Goal: Task Accomplishment & Management: Manage account settings

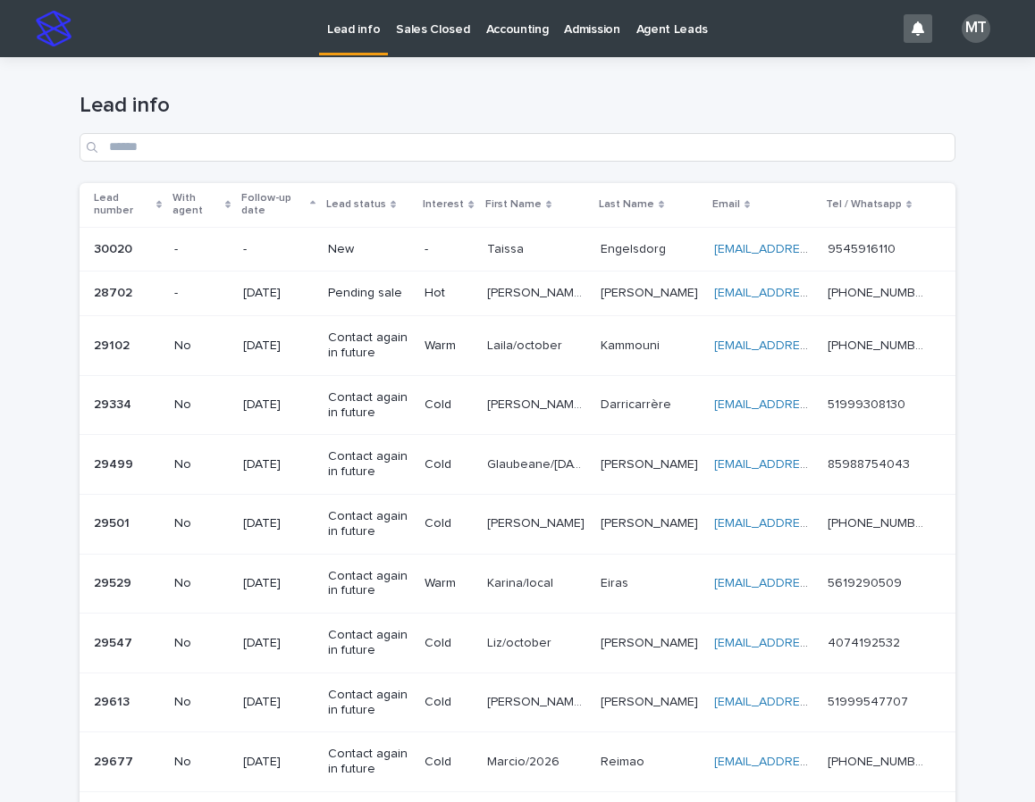
click at [492, 248] on p "Taissa" at bounding box center [507, 248] width 40 height 19
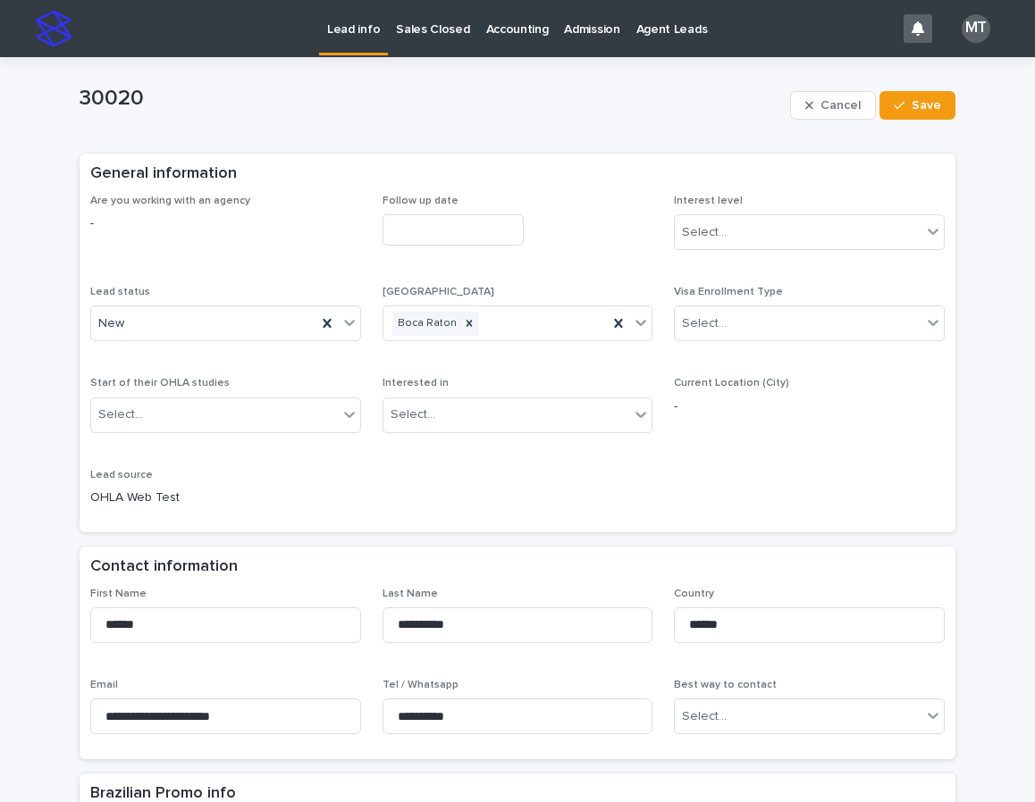
drag, startPoint x: 463, startPoint y: 221, endPoint x: 433, endPoint y: 224, distance: 29.7
click at [463, 222] on input "text" at bounding box center [452, 229] width 141 height 31
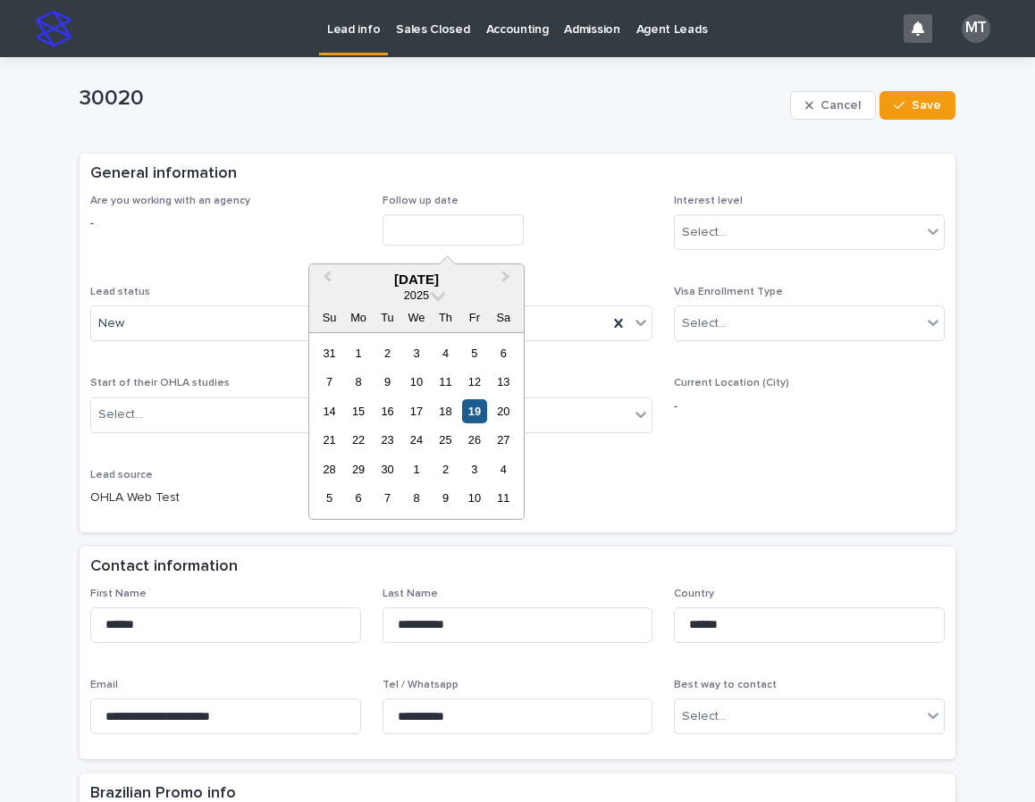
click at [469, 408] on div "19" at bounding box center [474, 411] width 24 height 24
type input "**********"
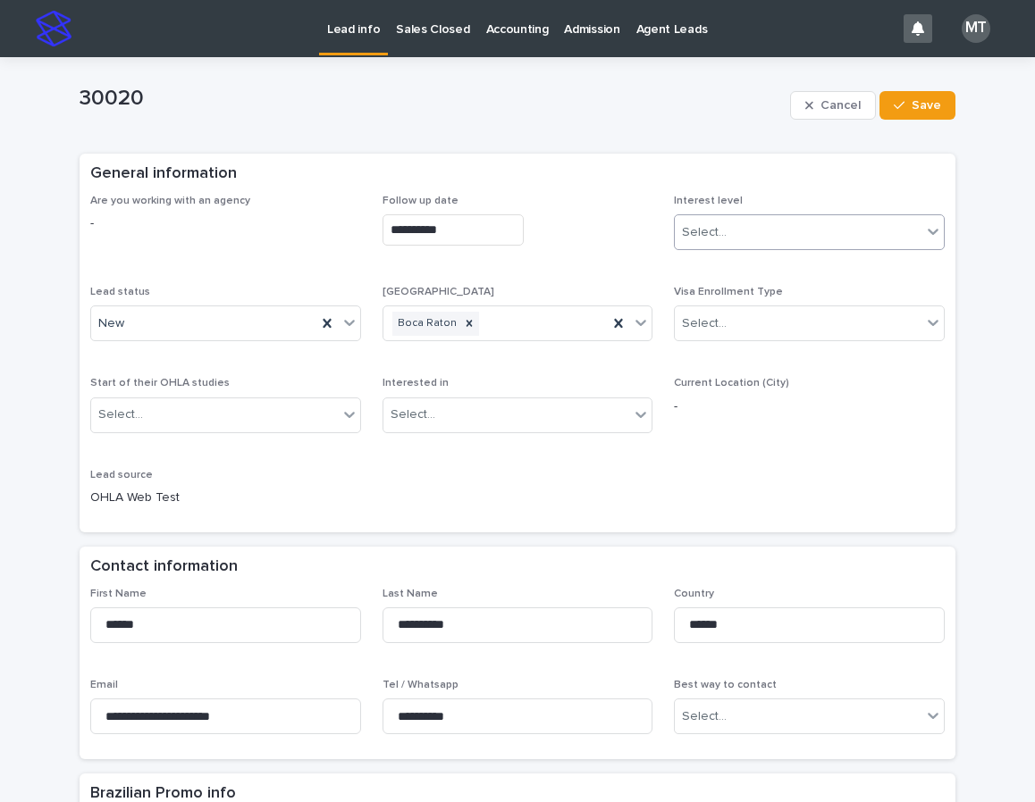
click at [718, 242] on div "Select..." at bounding box center [798, 232] width 247 height 29
click at [726, 326] on div "Cold" at bounding box center [802, 329] width 269 height 31
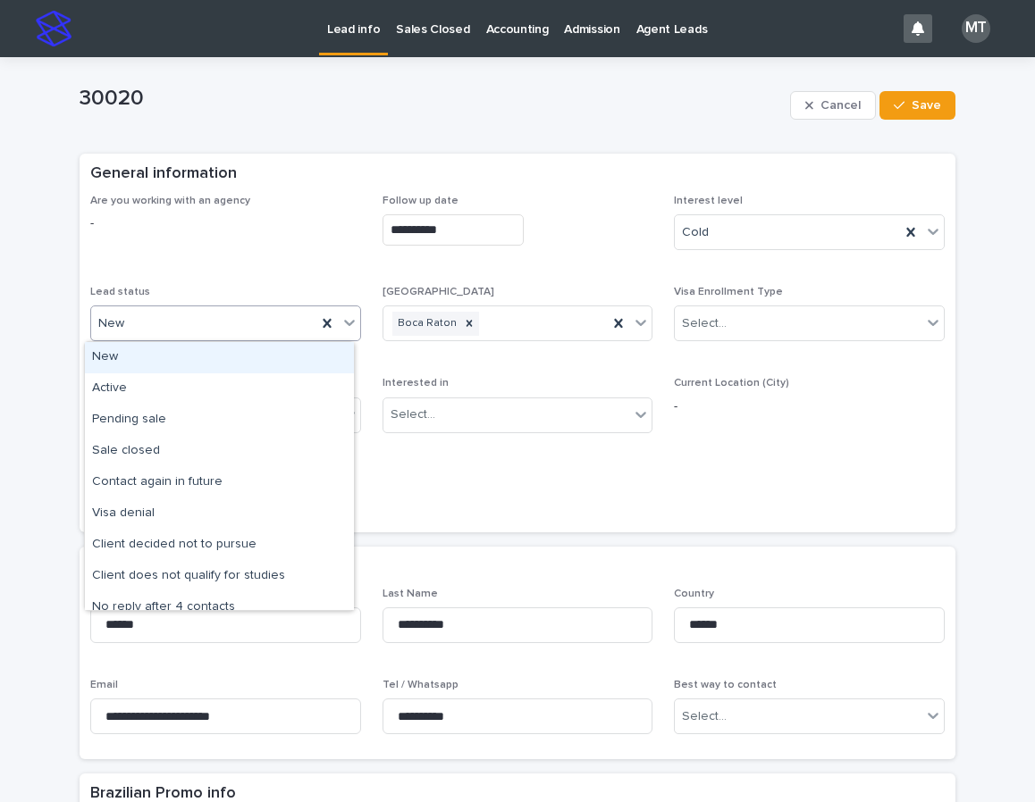
click at [276, 334] on div "New" at bounding box center [203, 323] width 225 height 29
click at [185, 394] on div "Active" at bounding box center [219, 388] width 269 height 31
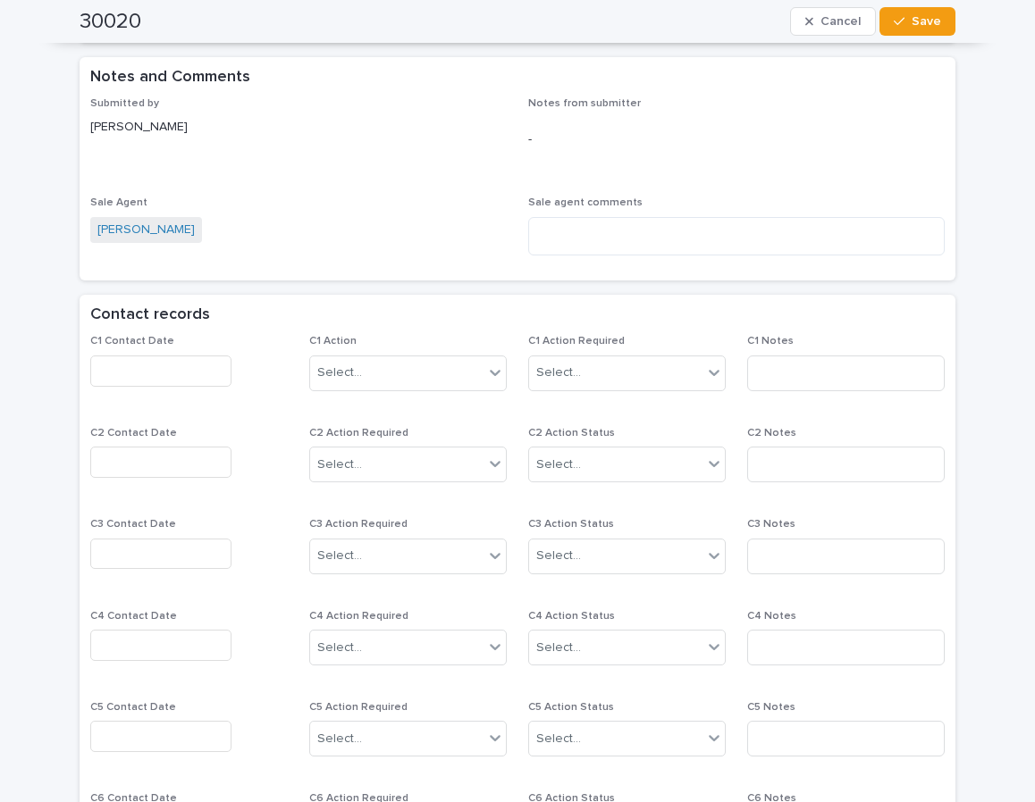
scroll to position [1162, 0]
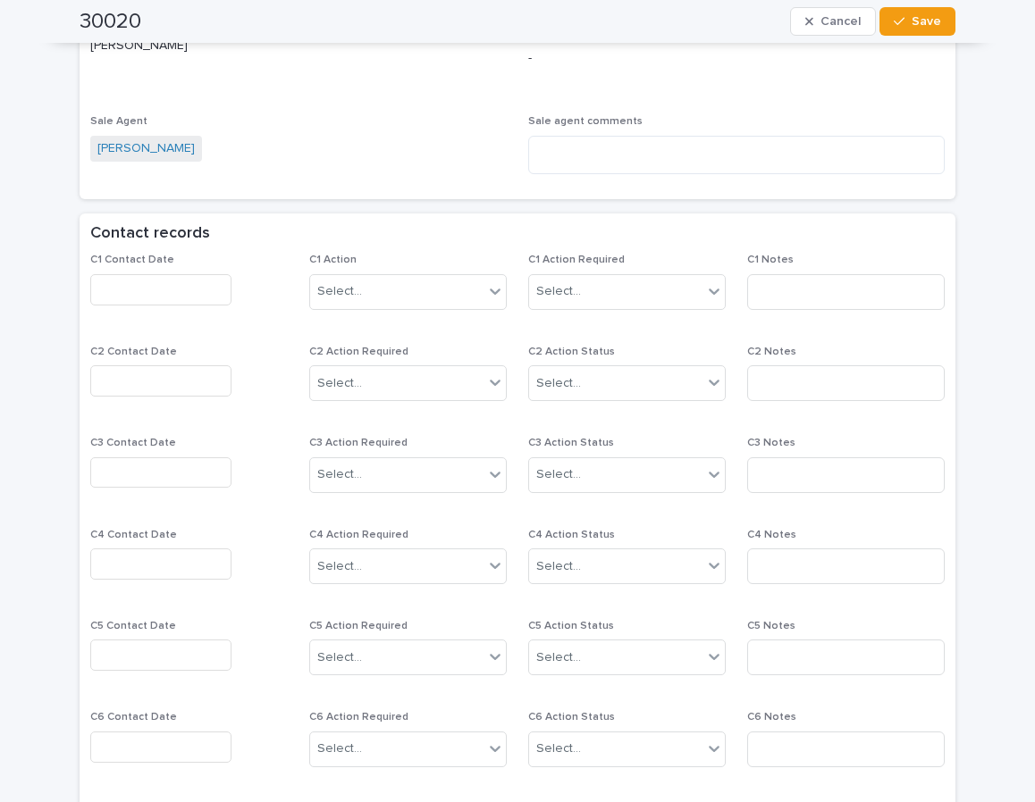
click at [113, 292] on input "text" at bounding box center [160, 289] width 141 height 31
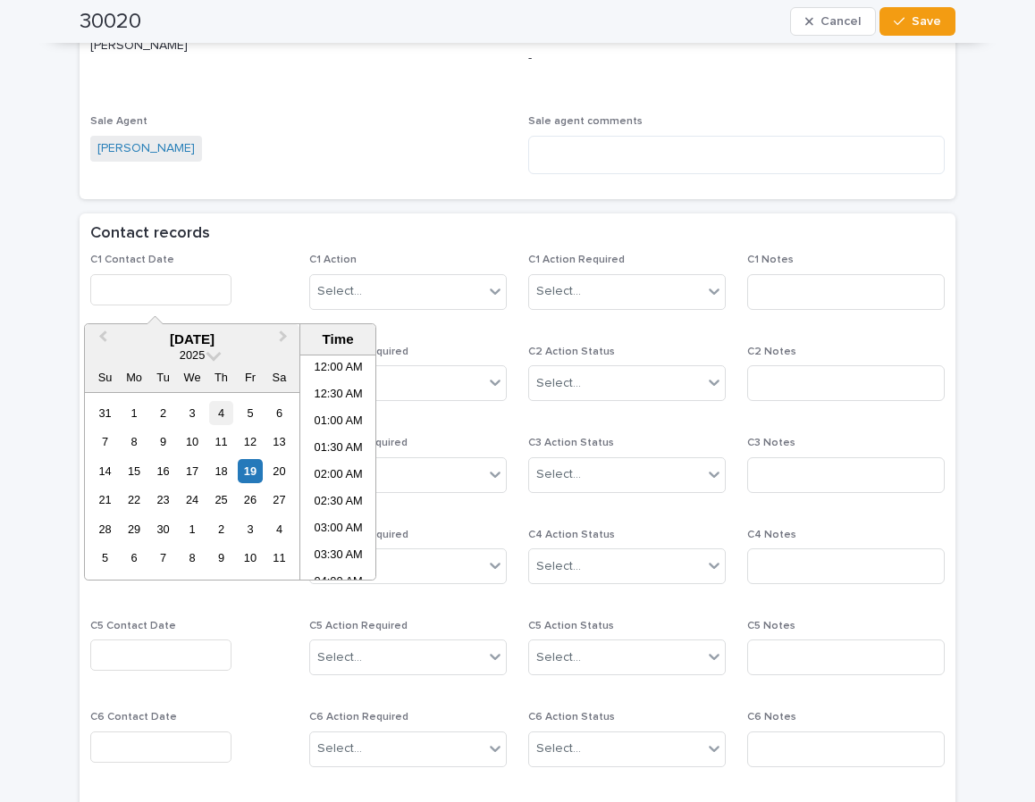
scroll to position [357, 0]
click at [330, 461] on li "08:30 AM" at bounding box center [338, 467] width 76 height 27
type input "**********"
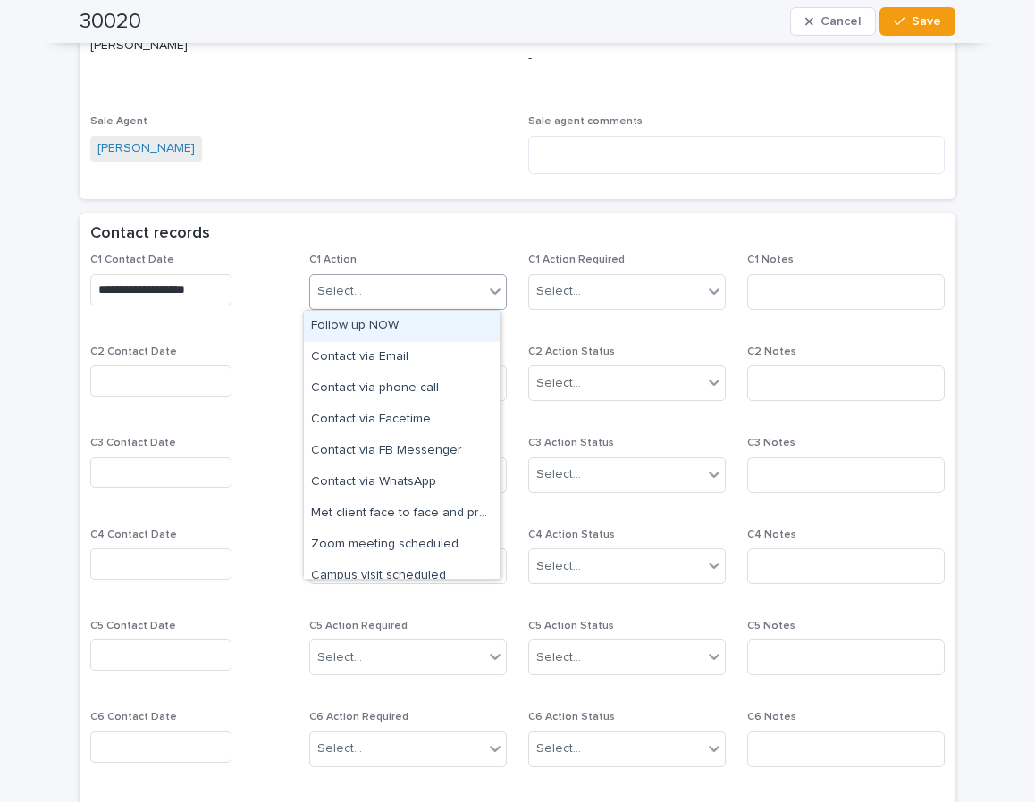
click at [425, 289] on div "Select..." at bounding box center [396, 291] width 173 height 29
click at [369, 320] on div "Follow up NOW" at bounding box center [402, 326] width 196 height 31
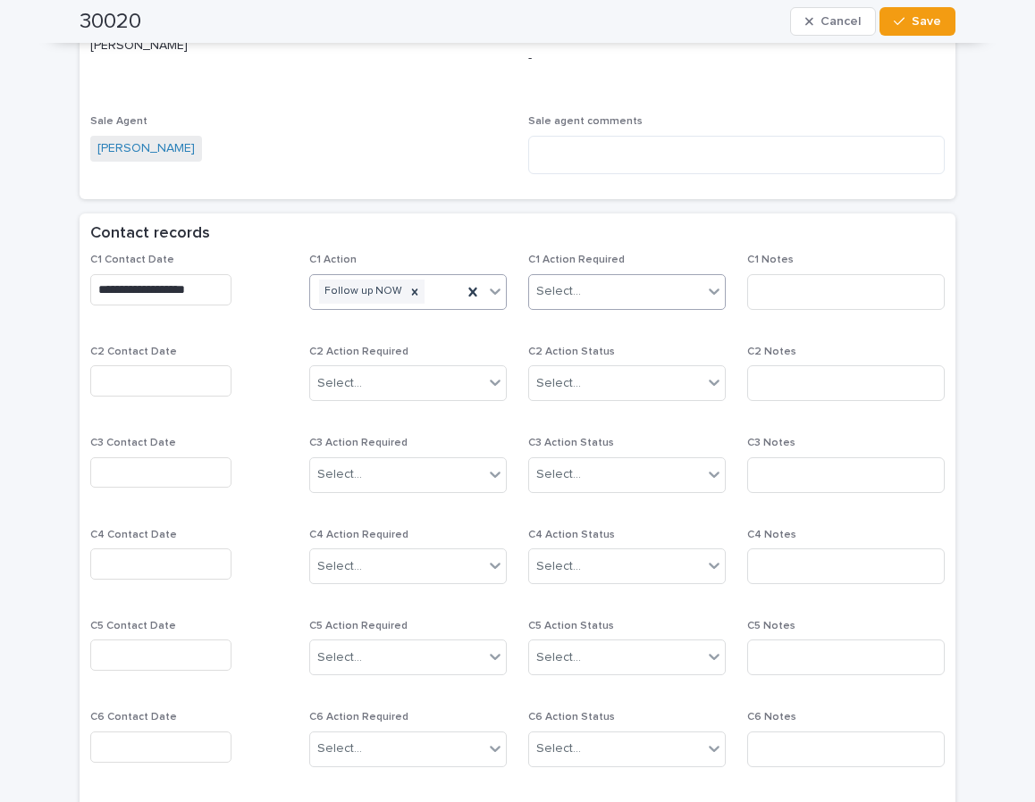
click at [566, 297] on div "Select..." at bounding box center [558, 291] width 45 height 19
click at [579, 356] on div "Completed" at bounding box center [621, 357] width 196 height 31
click at [762, 296] on input at bounding box center [845, 292] width 197 height 36
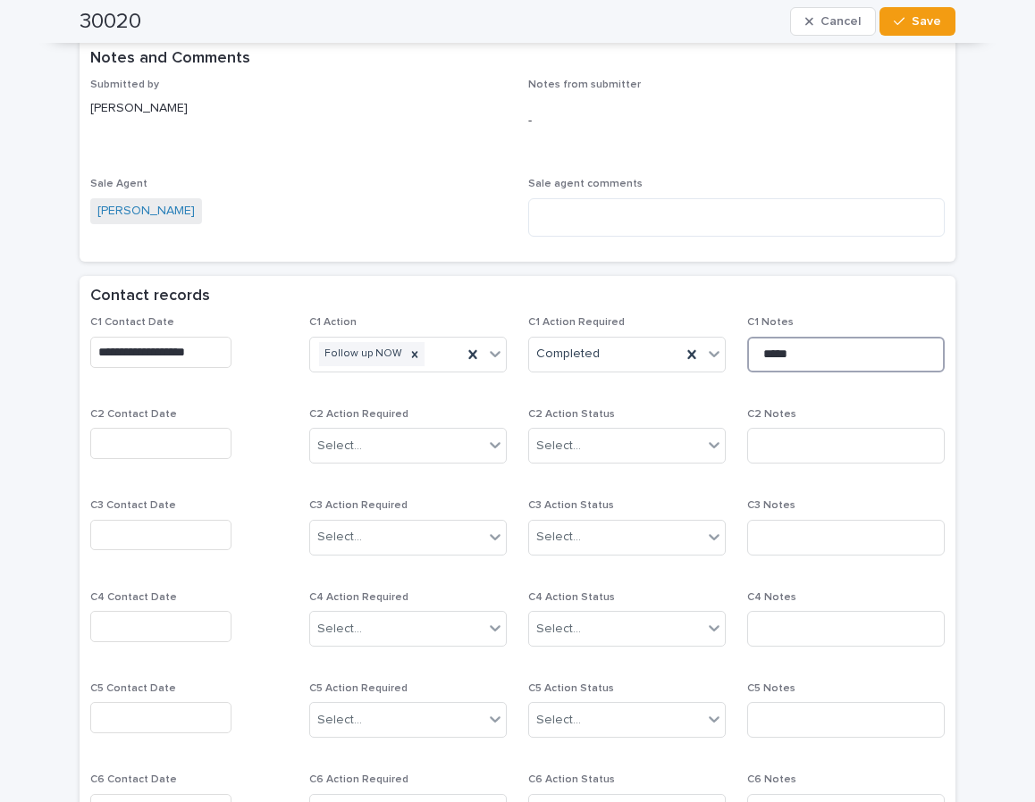
scroll to position [1162, 0]
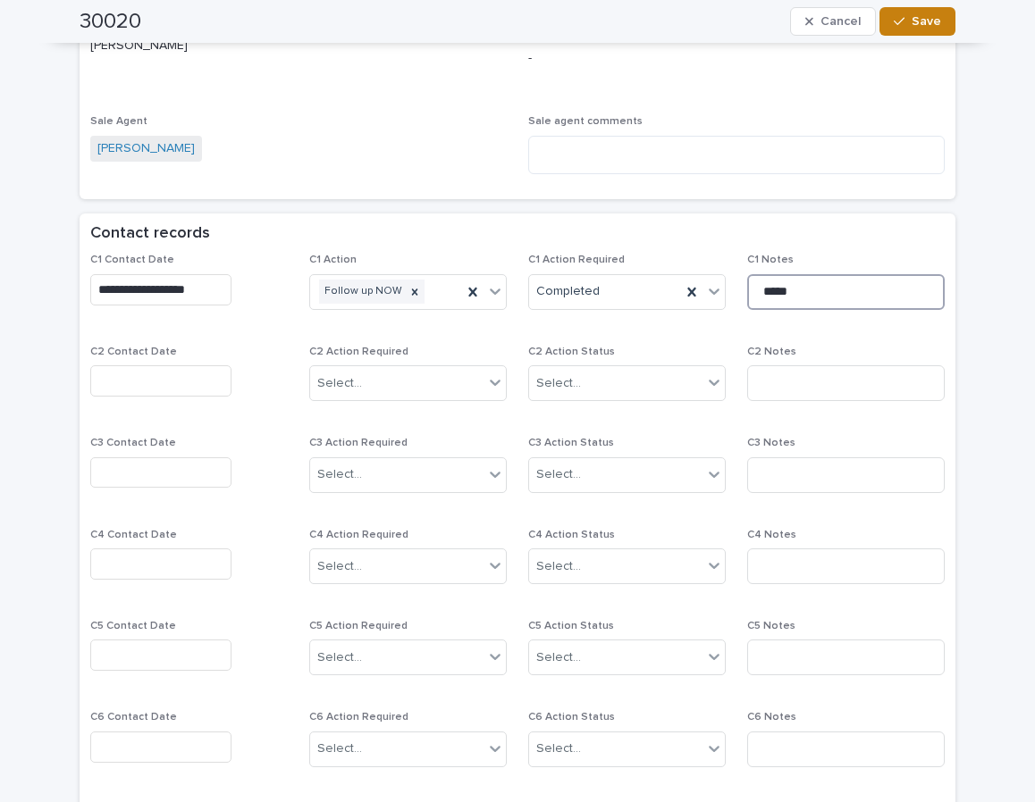
type input "*****"
click at [905, 31] on button "Save" at bounding box center [917, 21] width 76 height 29
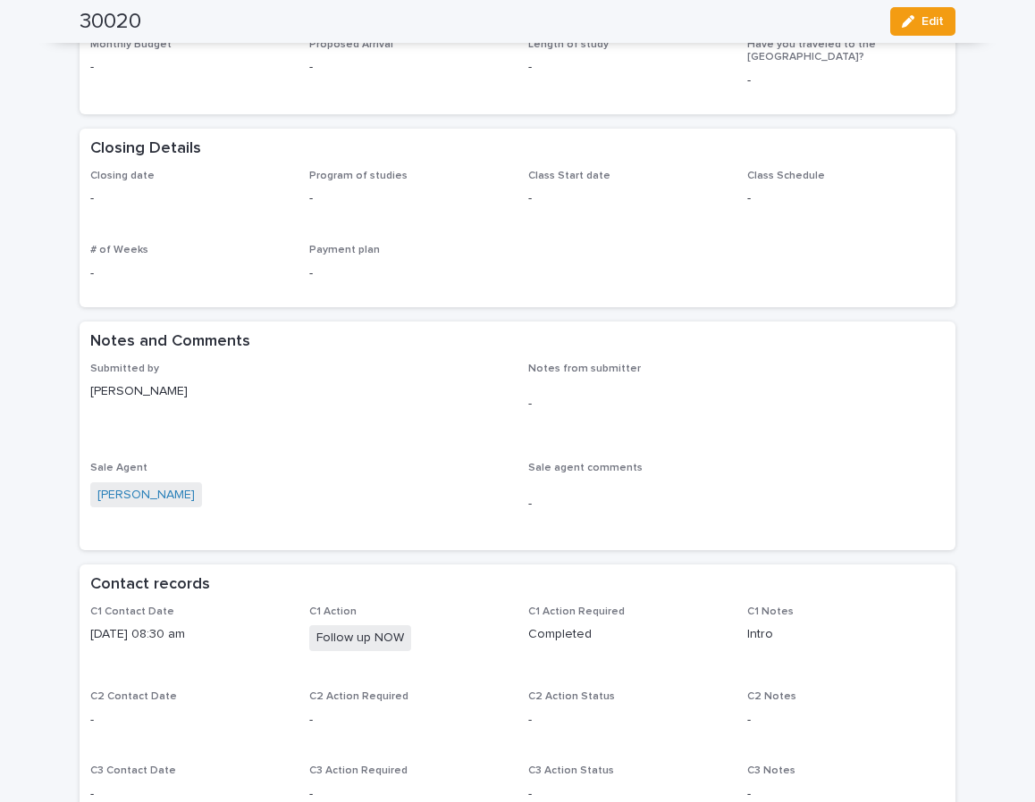
scroll to position [625, 0]
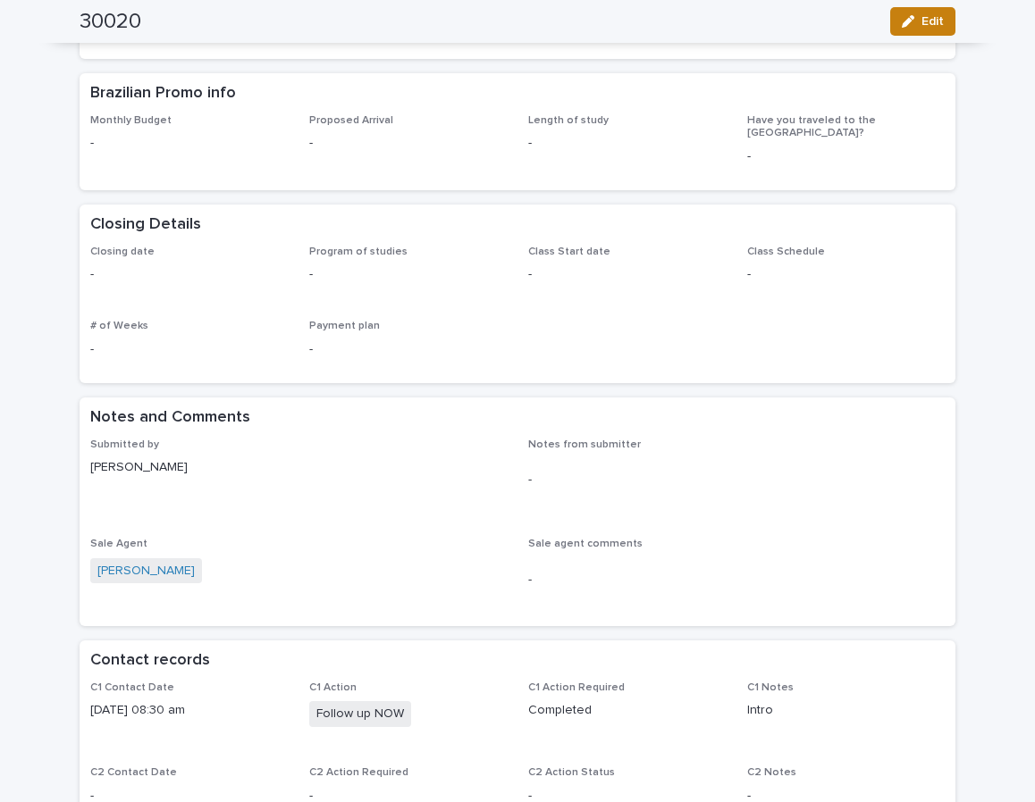
click at [912, 24] on div "button" at bounding box center [912, 21] width 20 height 13
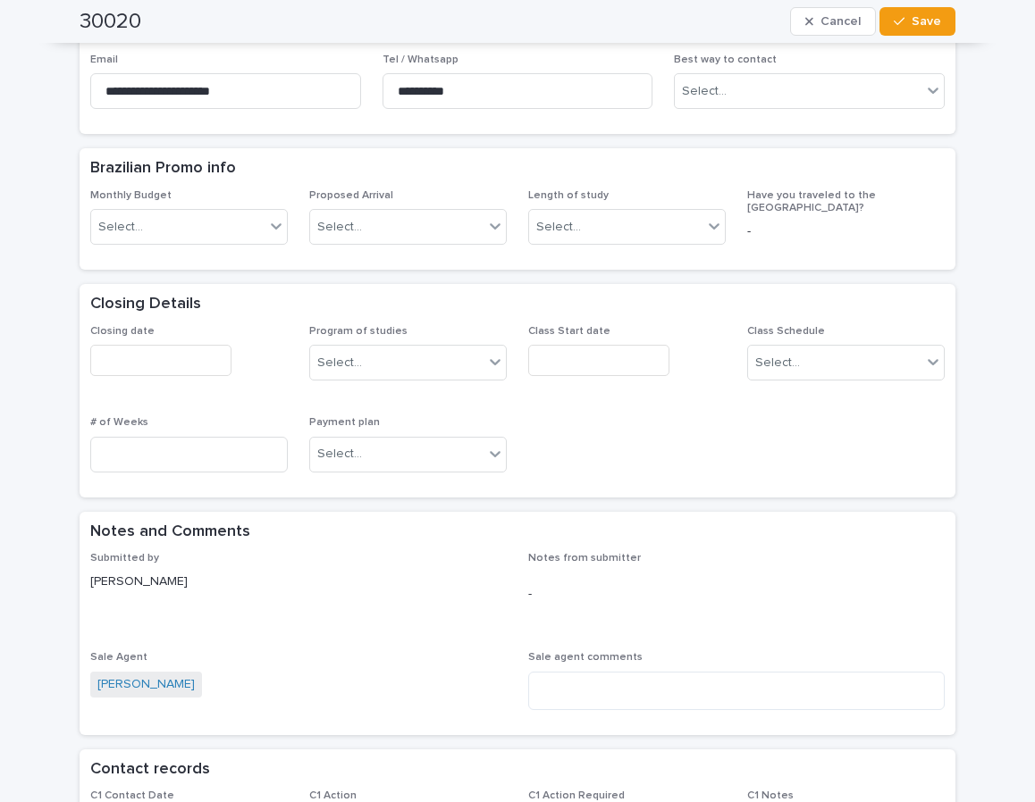
scroll to position [741, 0]
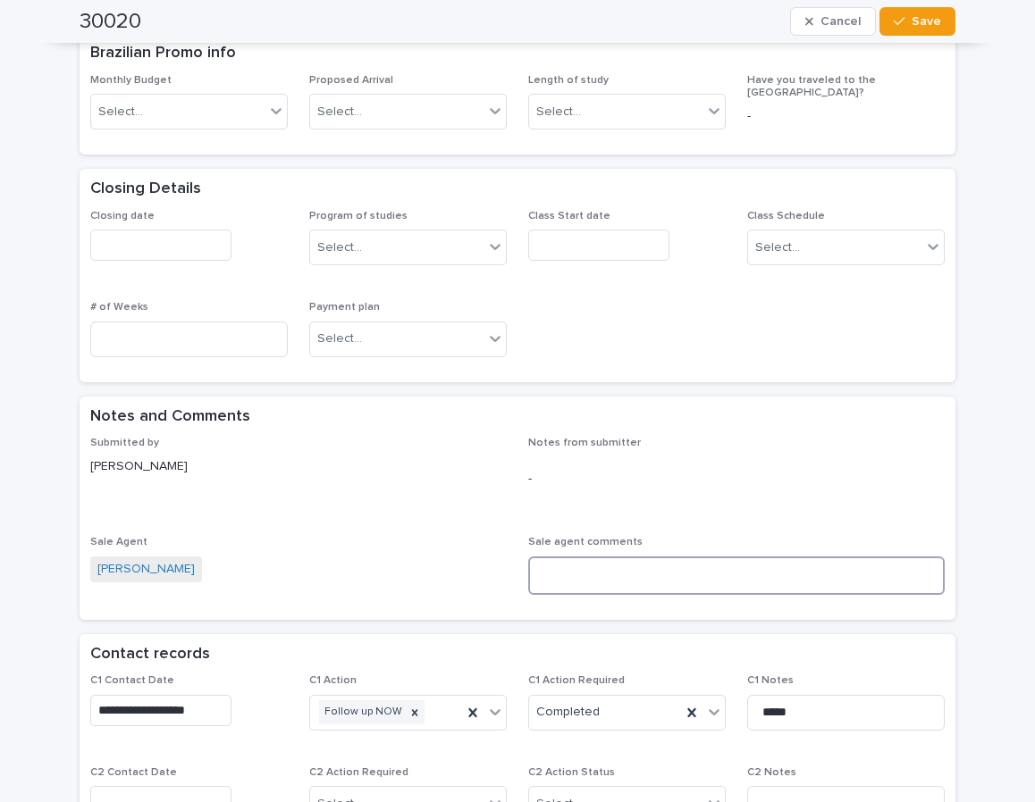
click at [552, 568] on textarea at bounding box center [736, 576] width 416 height 38
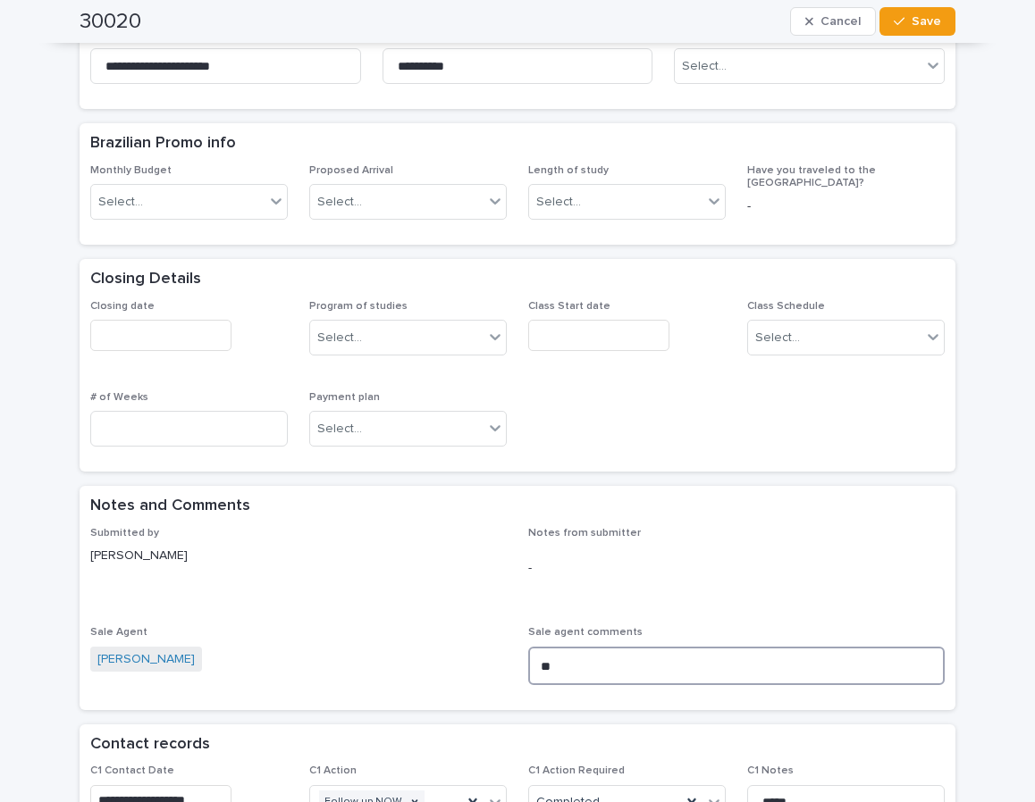
scroll to position [786, 0]
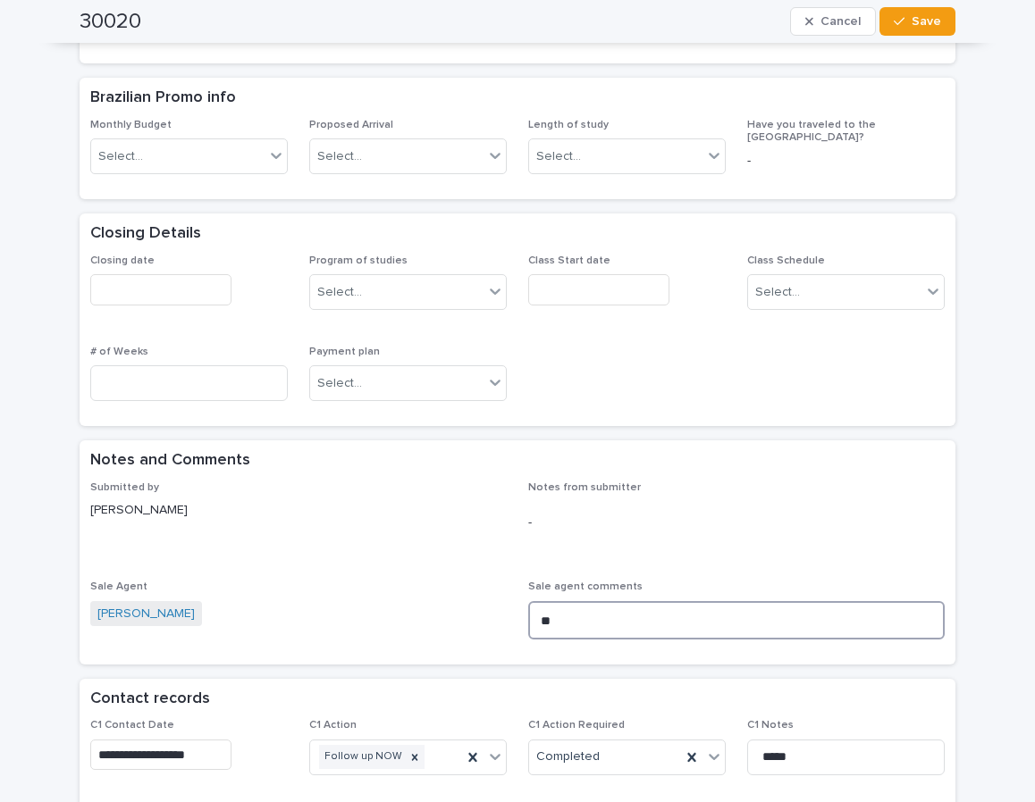
type textarea "*"
drag, startPoint x: 625, startPoint y: 633, endPoint x: 389, endPoint y: 595, distance: 238.8
click at [389, 595] on div "**********" at bounding box center [517, 568] width 854 height 172
type textarea "*"
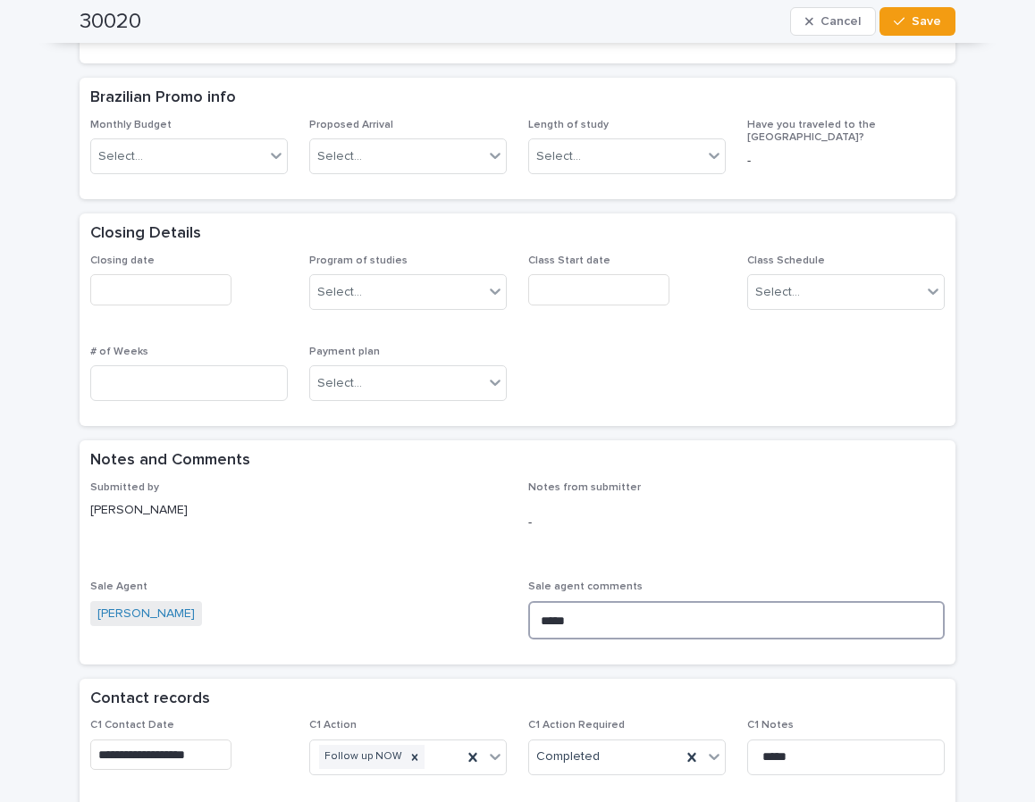
drag, startPoint x: 585, startPoint y: 620, endPoint x: 480, endPoint y: 626, distance: 105.6
click at [480, 626] on div "Submitted by [PERSON_NAME] Notes from submitter - Sale Agent [PERSON_NAME] Sale…" at bounding box center [517, 568] width 854 height 172
type textarea "*"
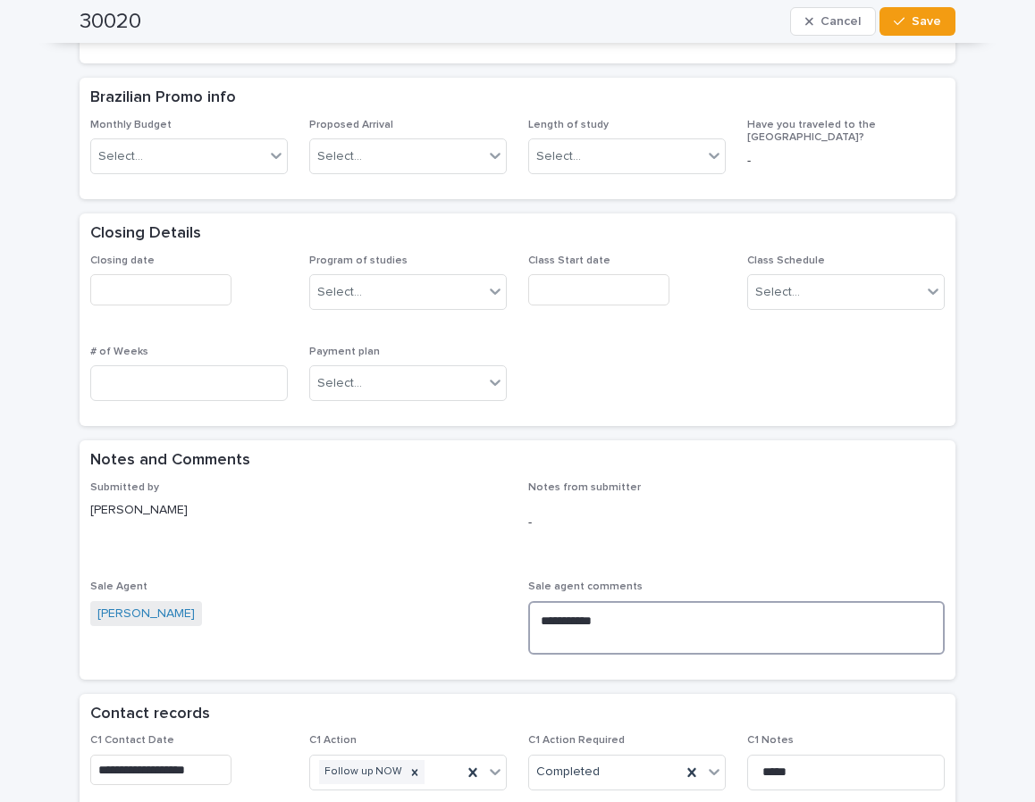
drag, startPoint x: 601, startPoint y: 624, endPoint x: 412, endPoint y: 623, distance: 189.4
click at [412, 623] on div "**********" at bounding box center [517, 576] width 854 height 188
type textarea "**********"
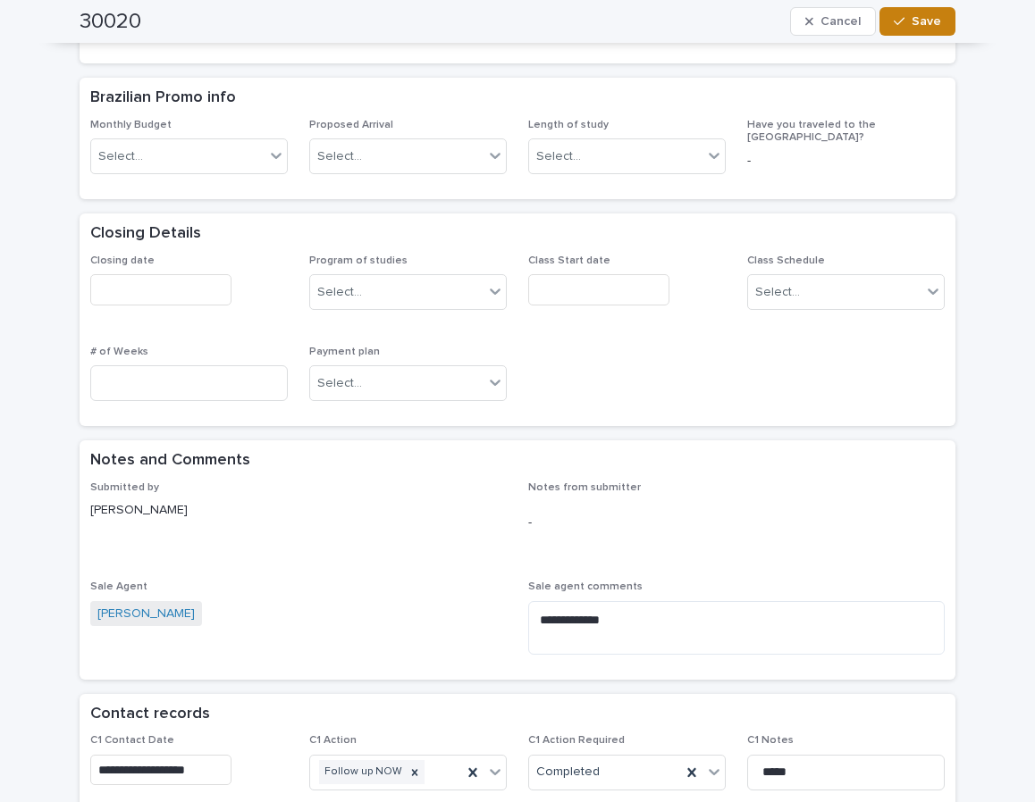
click at [927, 21] on span "Save" at bounding box center [925, 21] width 29 height 13
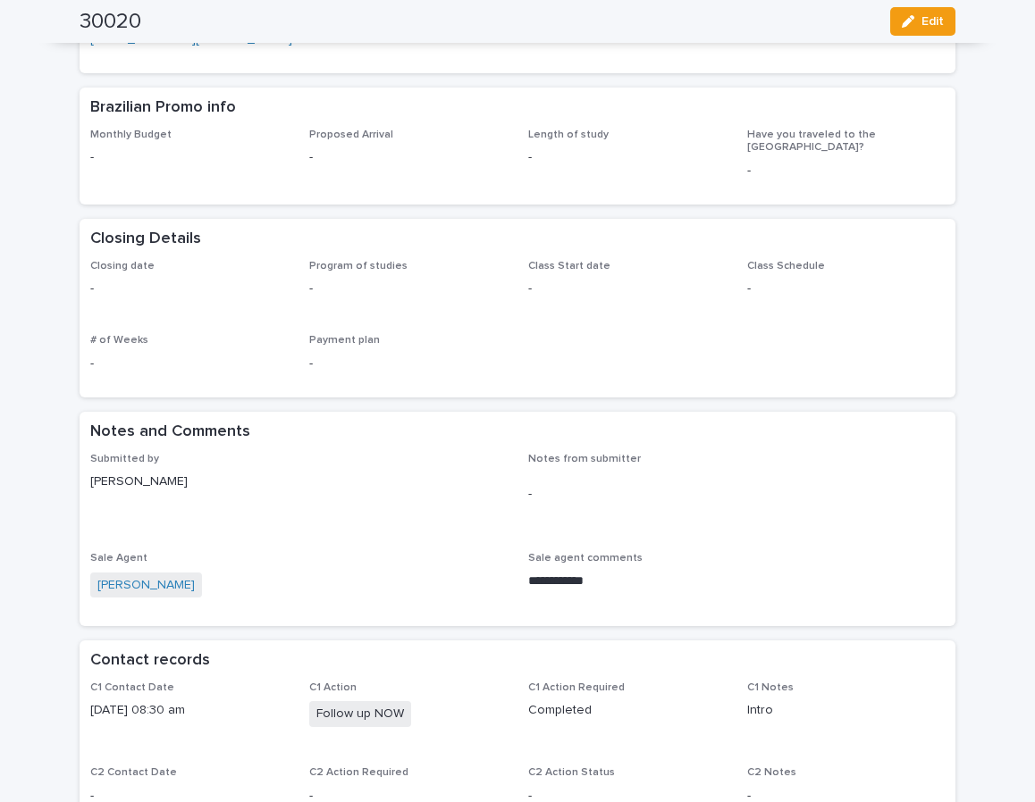
scroll to position [0, 0]
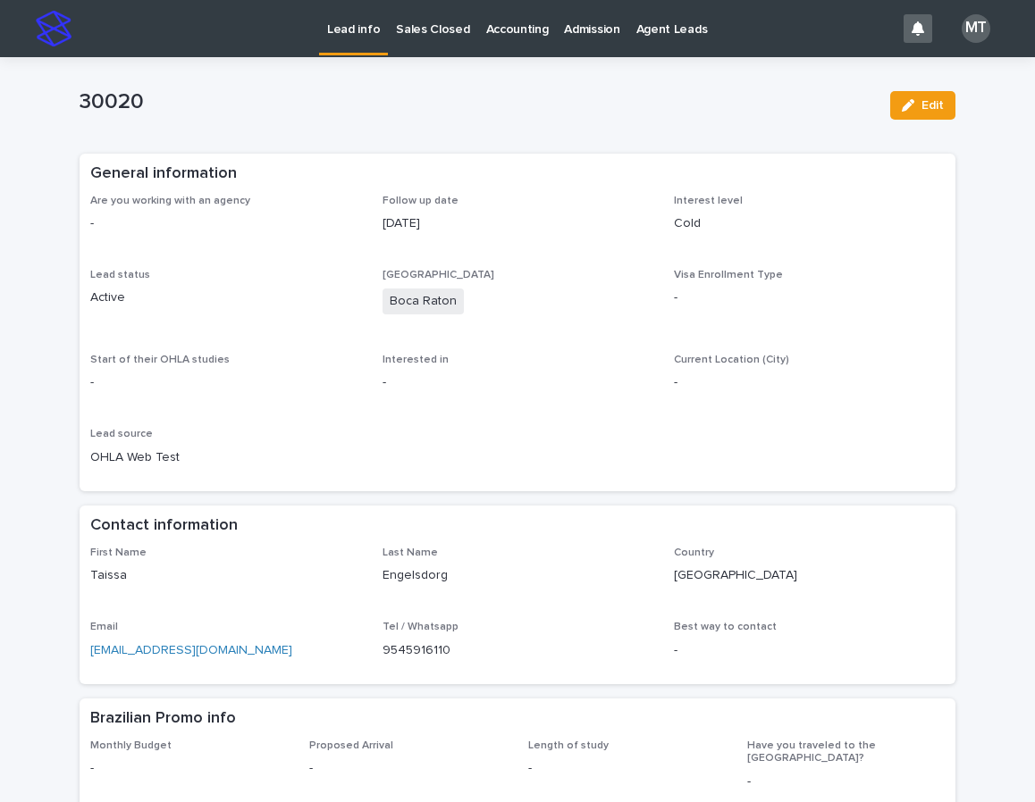
click at [358, 24] on p "Lead info" at bounding box center [353, 19] width 53 height 38
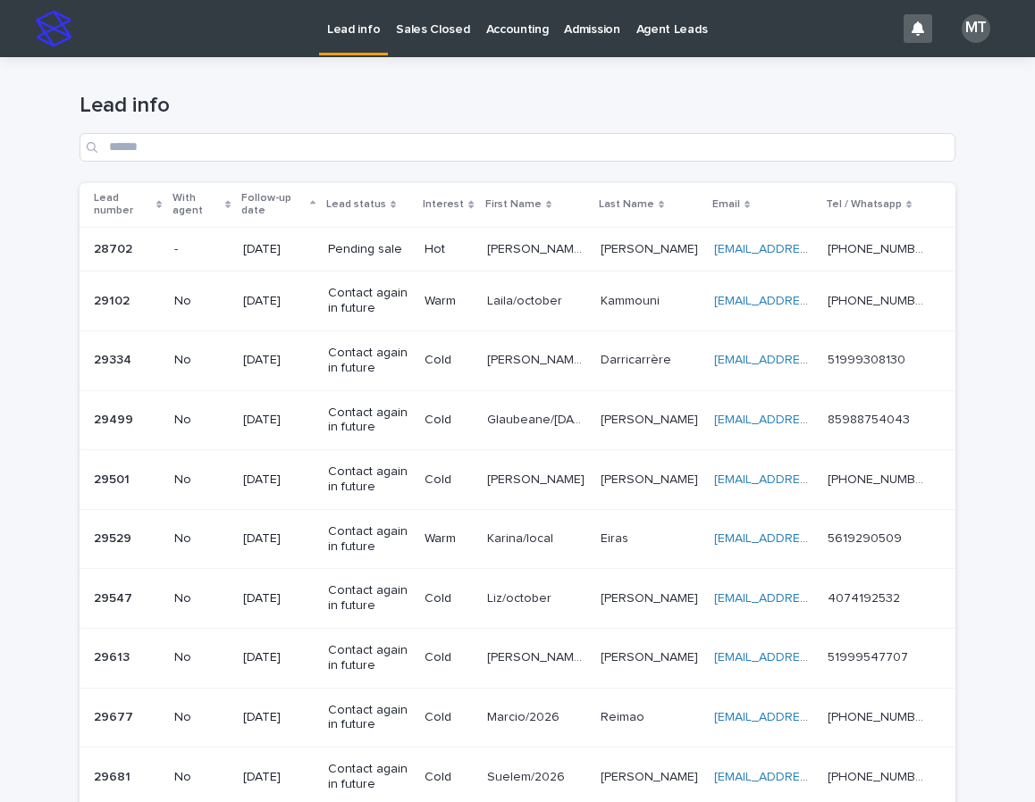
click at [353, 24] on p "Lead info" at bounding box center [353, 19] width 53 height 38
